Goal: Communication & Community: Answer question/provide support

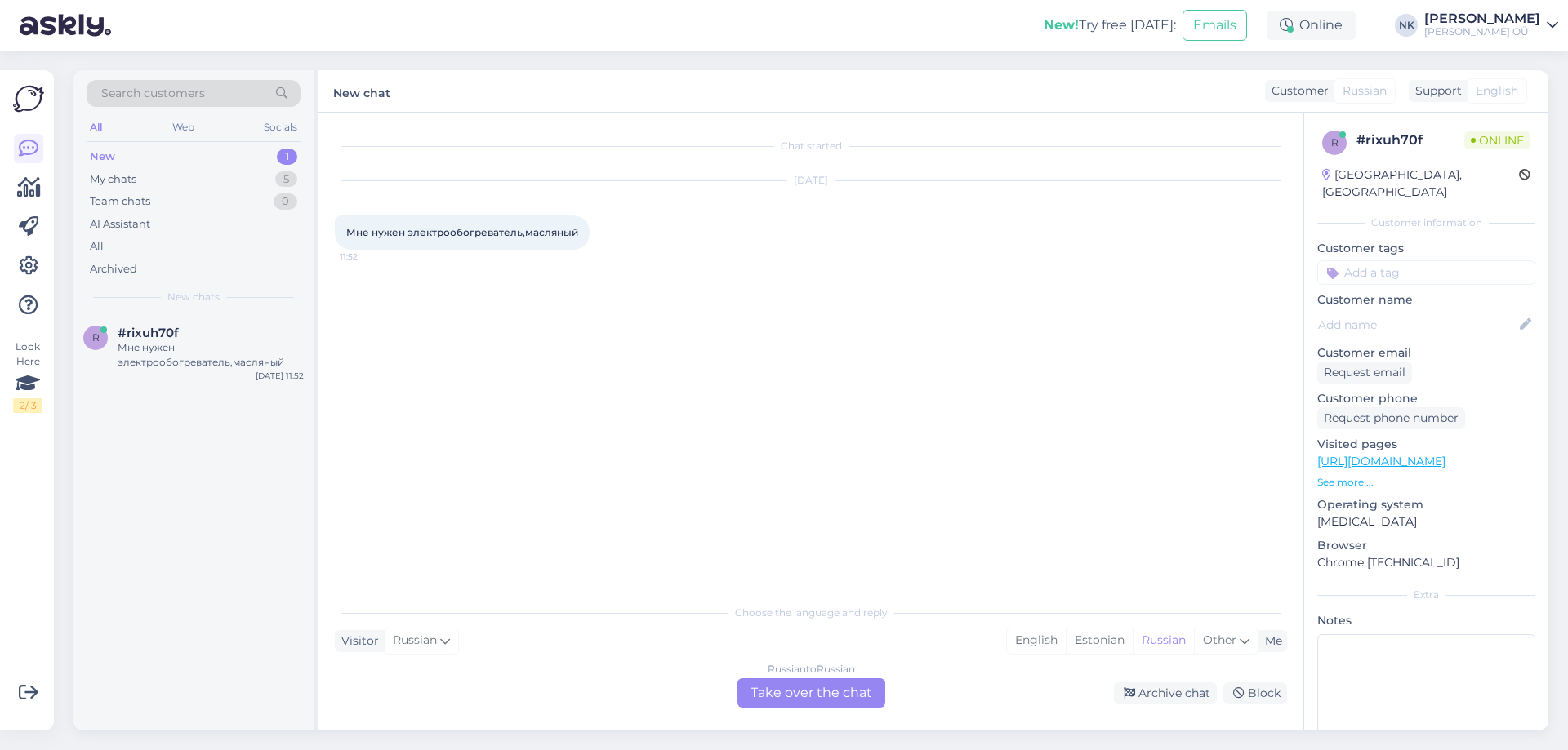
click at [822, 676] on div "Russian to Russian" at bounding box center [811, 669] width 88 height 14
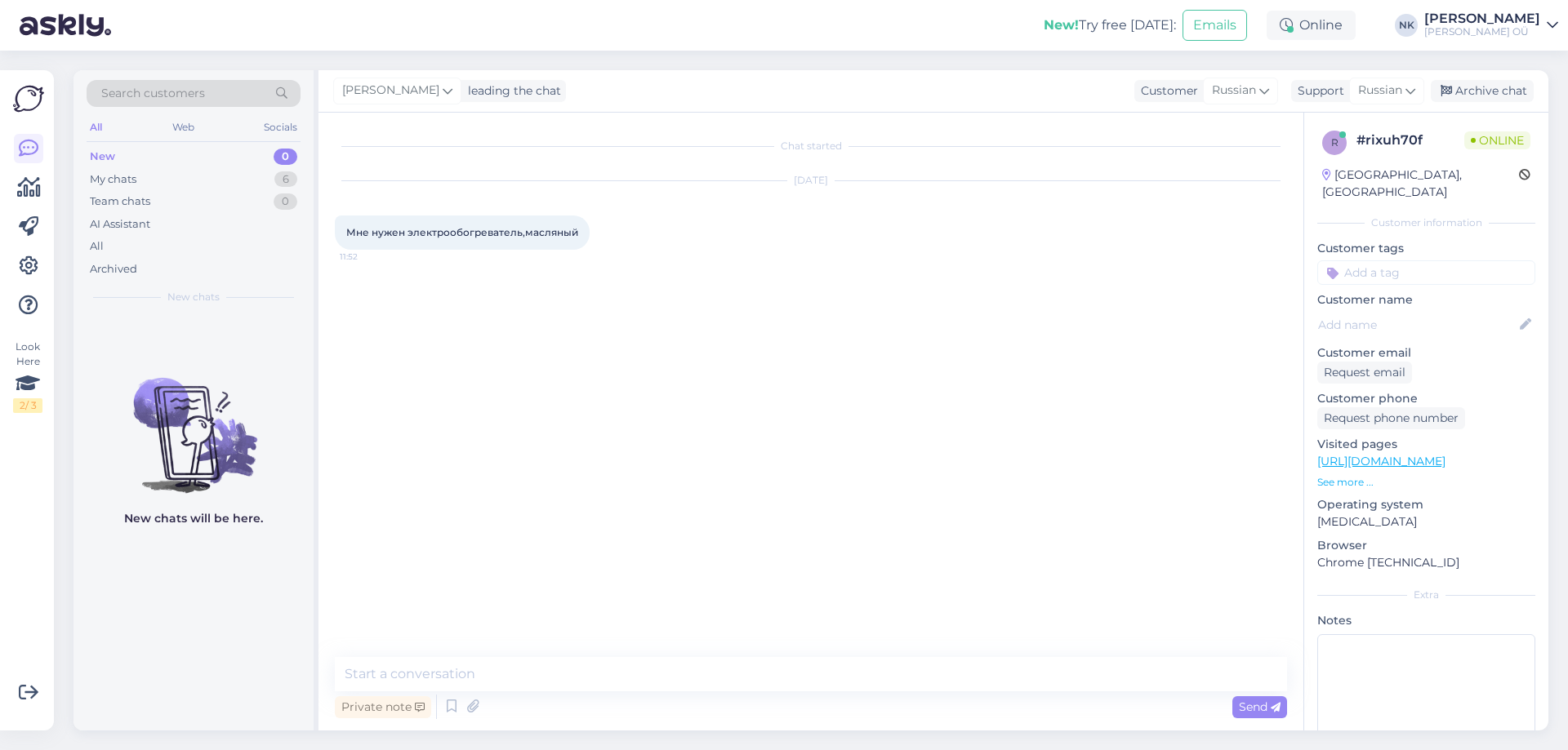
click at [632, 649] on div "Chat started [DATE] Мне нужен электрообогреватель,масляный 11:52 Private note S…" at bounding box center [811, 422] width 985 height 618
click at [638, 661] on textarea at bounding box center [810, 674] width 952 height 34
click at [532, 673] on textarea at bounding box center [810, 674] width 952 height 34
click at [402, 661] on textarea "Tere!" at bounding box center [810, 674] width 952 height 34
click at [1445, 454] on link "[URL][DOMAIN_NAME]" at bounding box center [1381, 461] width 128 height 14
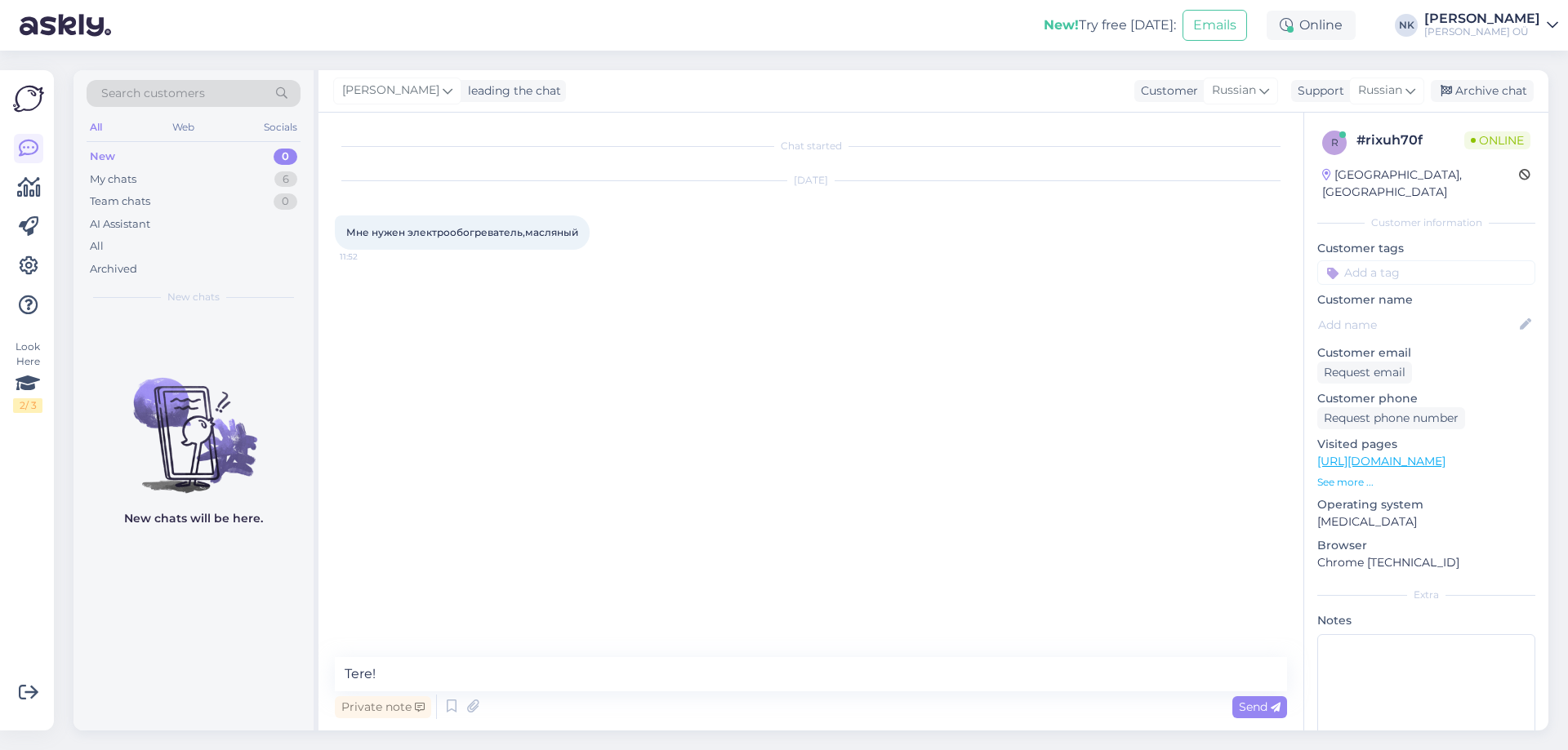
click at [483, 692] on div "Private note Send" at bounding box center [810, 706] width 952 height 31
click at [502, 665] on textarea "Tere!" at bounding box center [810, 674] width 952 height 34
drag, startPoint x: 502, startPoint y: 665, endPoint x: 244, endPoint y: 668, distance: 258.0
click at [244, 668] on div "Search customers All Web Socials New 0 My chats 6 Team chats 0 AI Assistant All…" at bounding box center [810, 400] width 1475 height 661
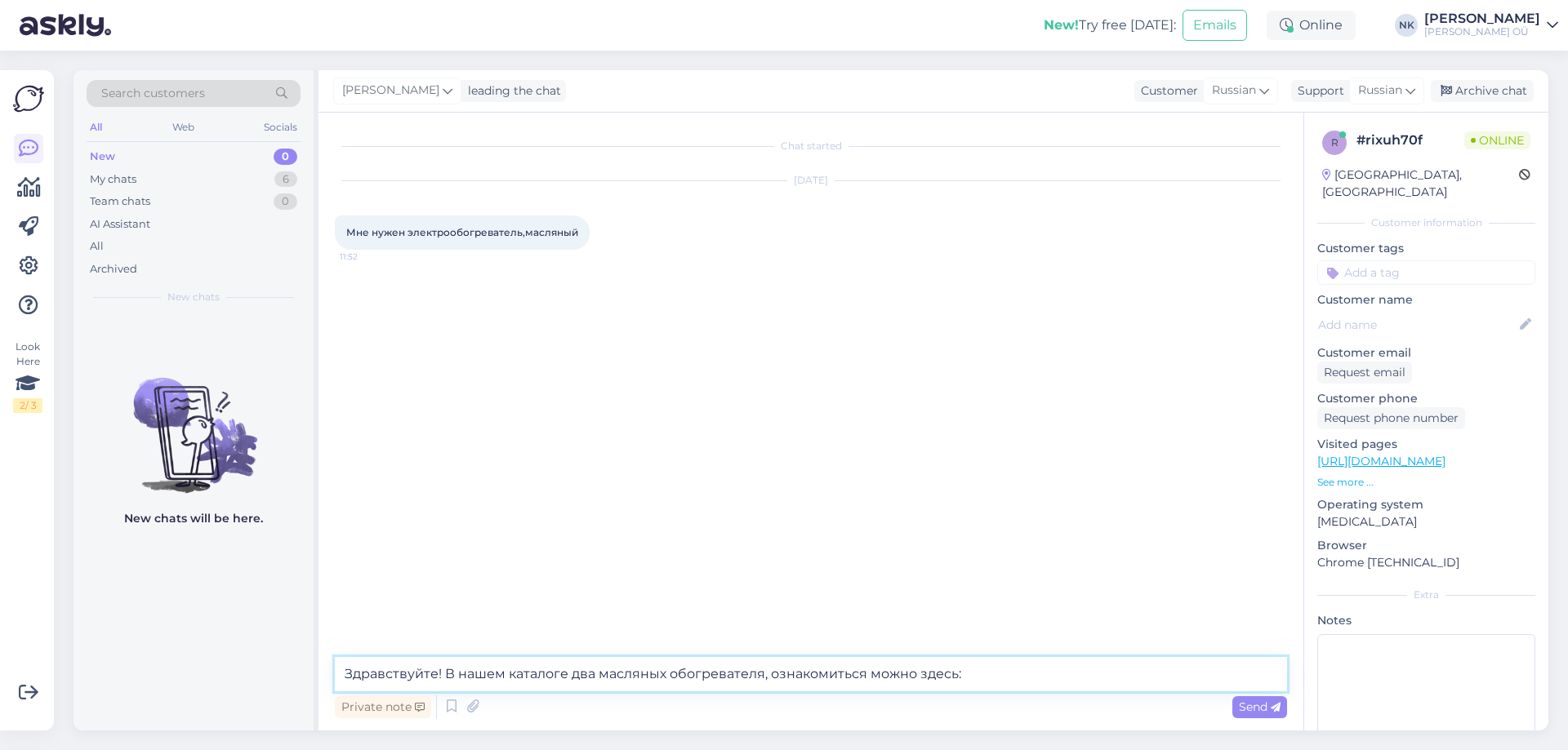
paste textarea "[URL][DOMAIN_NAME]"
type textarea "Здравствуйте! В нашем каталоге два масляных обогревателя, ознакомиться можно зд…"
